Goal: Contribute content: Contribute content

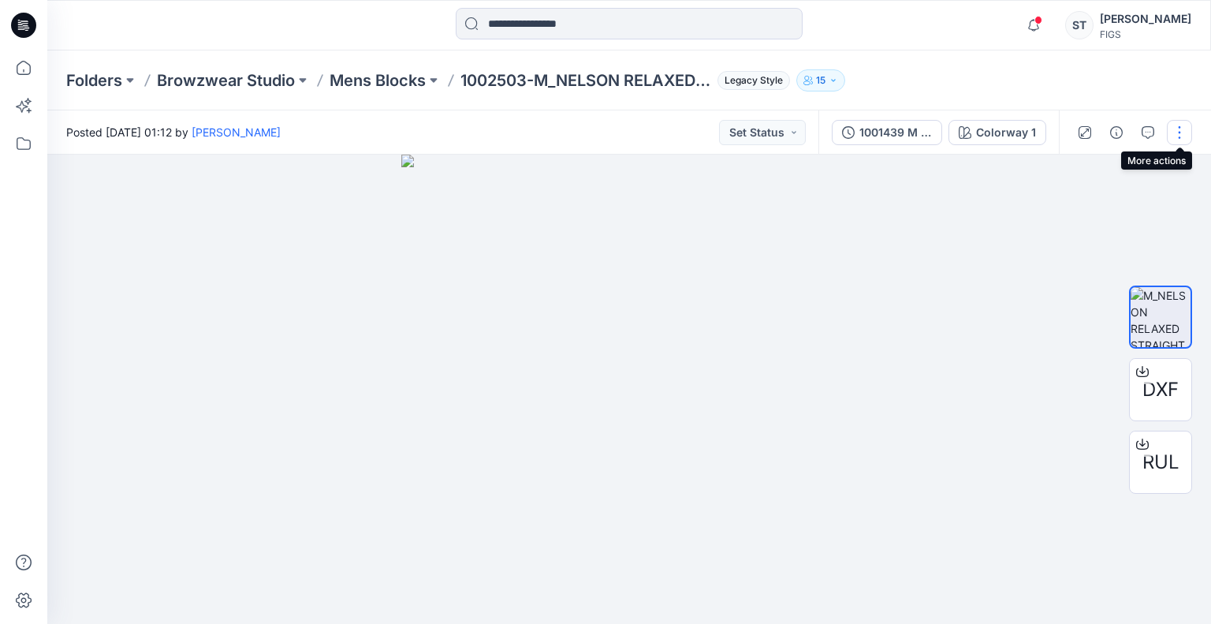
click at [1179, 139] on button "button" at bounding box center [1179, 132] width 25 height 25
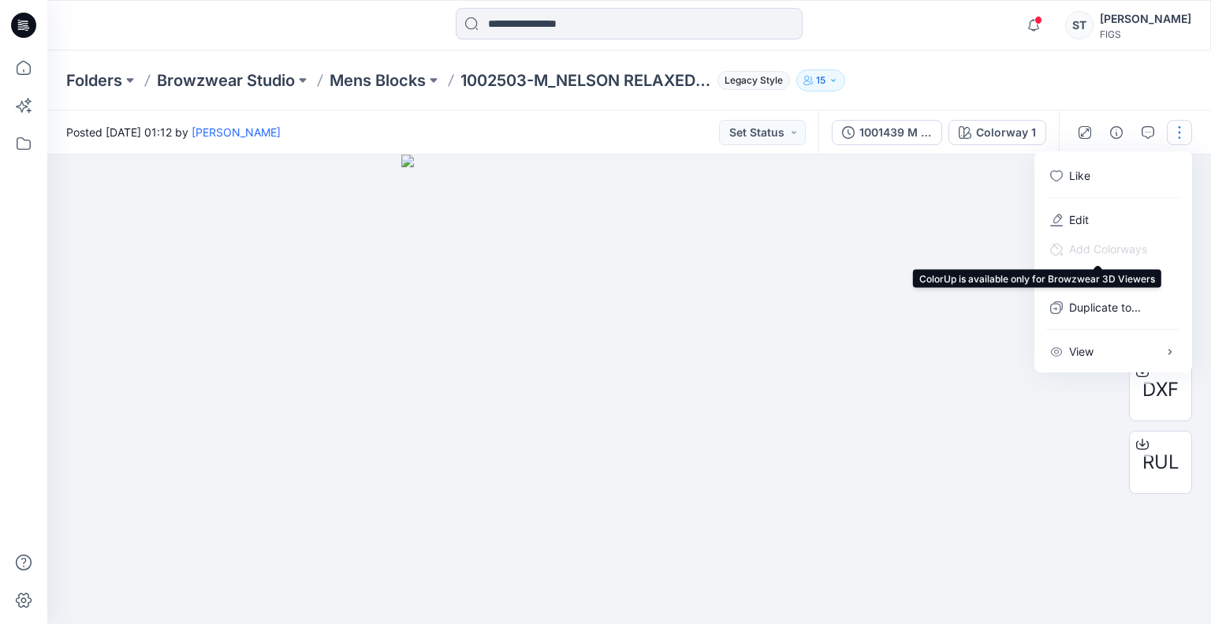
click at [1060, 234] on span "Add Colorways" at bounding box center [1098, 248] width 122 height 29
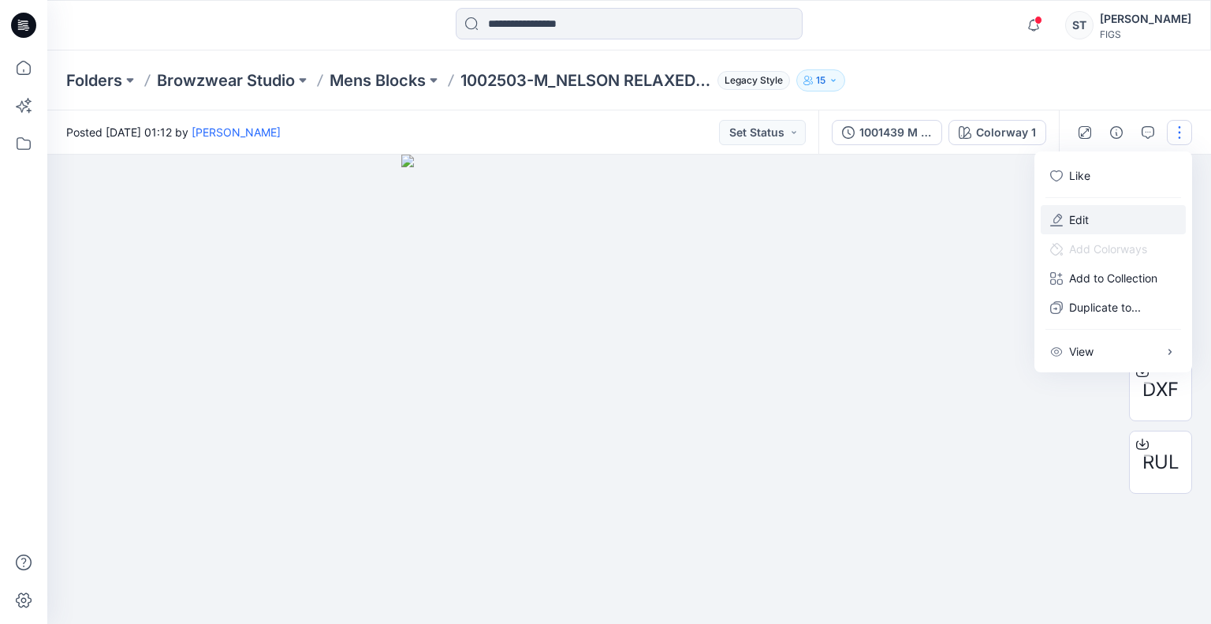
click at [1069, 219] on p "Edit" at bounding box center [1079, 219] width 20 height 17
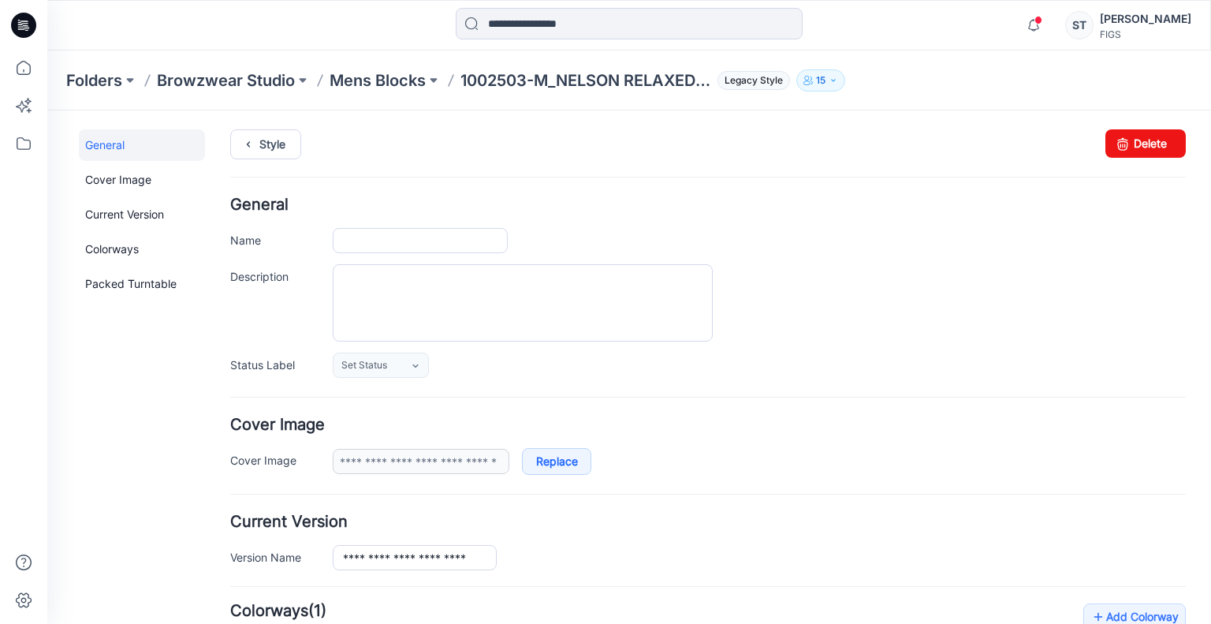
type input "**********"
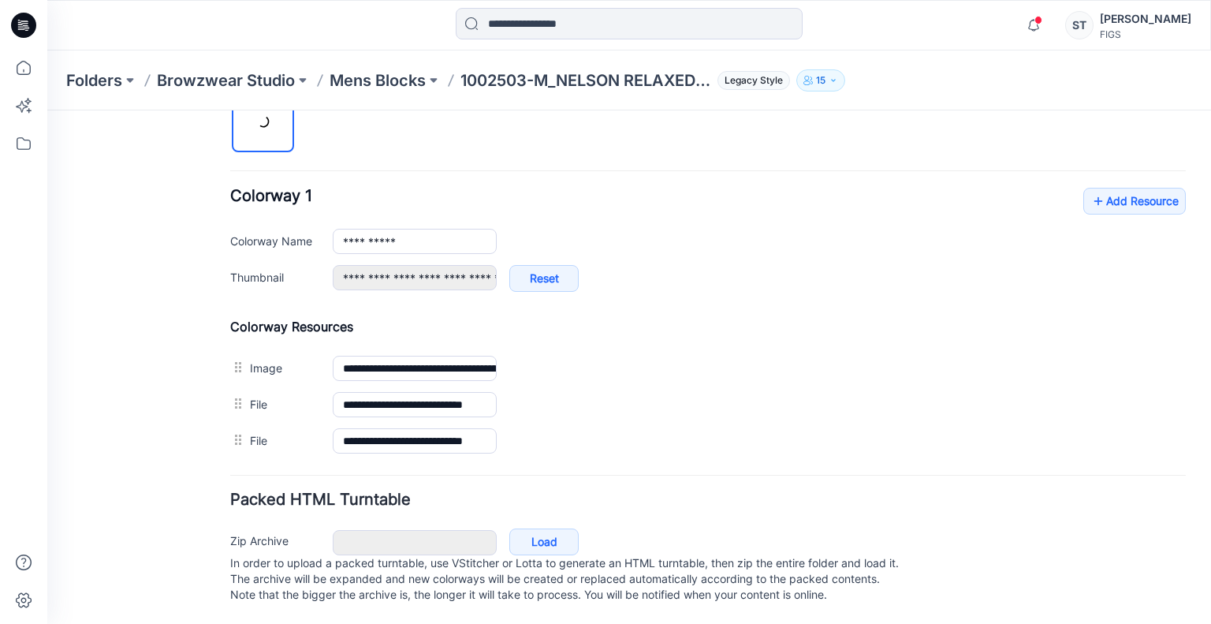
scroll to position [566, 0]
click at [1100, 188] on link "Add Resource" at bounding box center [1134, 201] width 102 height 27
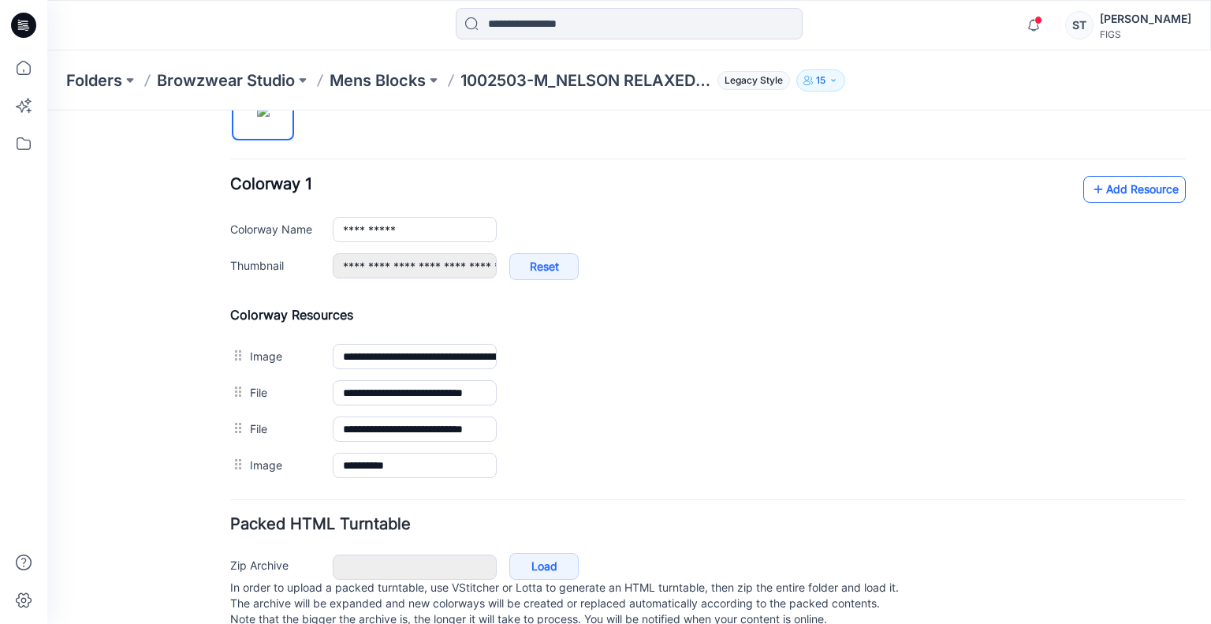
click at [1104, 192] on link "Add Resource" at bounding box center [1134, 189] width 102 height 27
